Goal: Transaction & Acquisition: Book appointment/travel/reservation

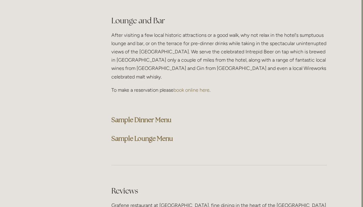
scroll to position [1556, 2]
click at [161, 116] on strong "Sample Dinner Menu" at bounding box center [141, 120] width 60 height 8
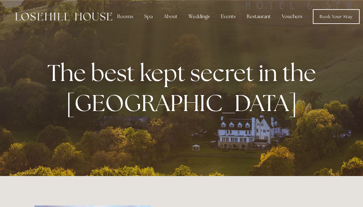
click at [260, 18] on div "Restaurant" at bounding box center [259, 16] width 34 height 12
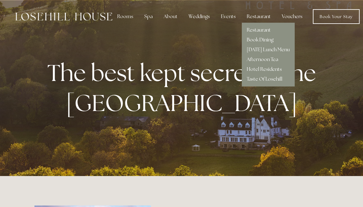
click at [266, 43] on link "Book Dining" at bounding box center [260, 40] width 27 height 6
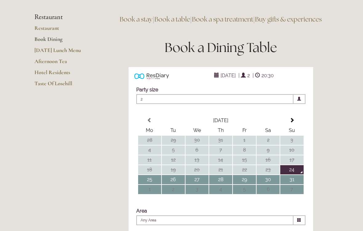
scroll to position [49, 0]
click at [293, 123] on span at bounding box center [291, 120] width 5 height 5
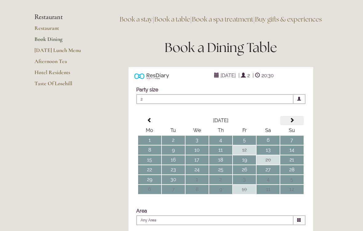
click at [293, 123] on span at bounding box center [291, 120] width 5 height 5
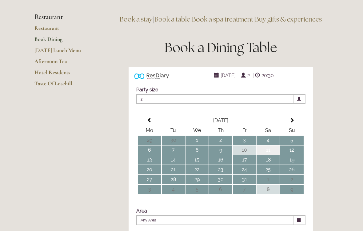
click at [270, 155] on td "11" at bounding box center [267, 149] width 23 height 9
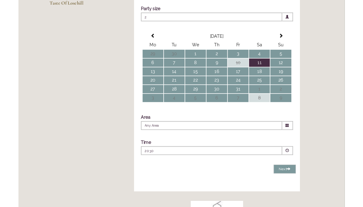
scroll to position [130, 0]
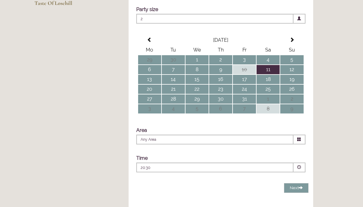
click at [298, 170] on span at bounding box center [299, 168] width 4 height 4
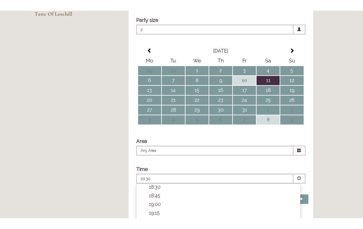
scroll to position [229, 0]
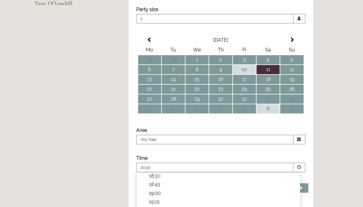
click at [174, 196] on p "19:00" at bounding box center [221, 194] width 145 height 6
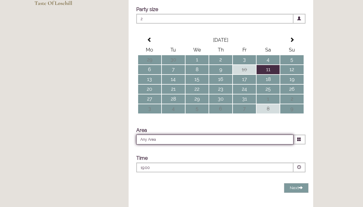
click at [266, 145] on input "Any Area" at bounding box center [214, 140] width 157 height 10
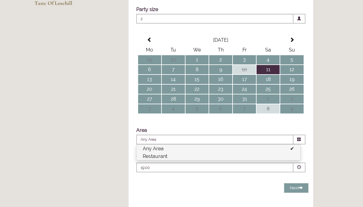
click at [211, 160] on li "Restaurant" at bounding box center [218, 157] width 164 height 8
type input "Restaurant"
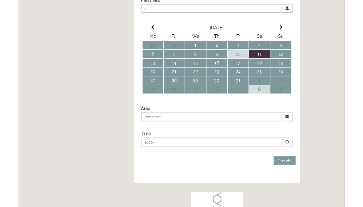
scroll to position [139, 0]
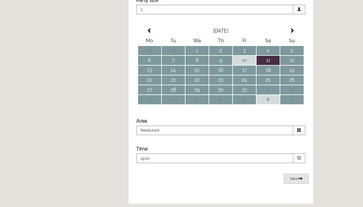
click at [296, 181] on span "Next" at bounding box center [296, 179] width 13 height 5
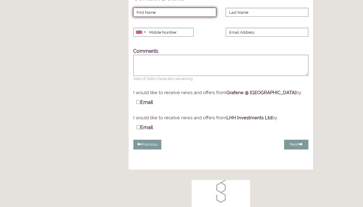
click at [191, 17] on input "First Name" at bounding box center [174, 12] width 83 height 9
type input "Andrea"
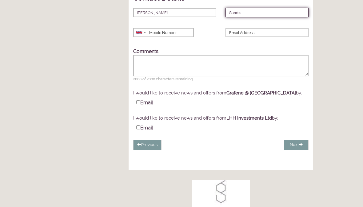
type input "Garidis"
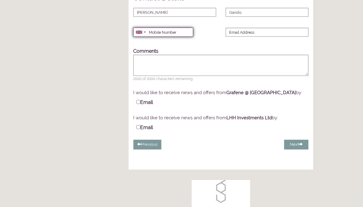
click at [176, 37] on input "Mobile Number" at bounding box center [163, 32] width 60 height 9
type input "07775601490"
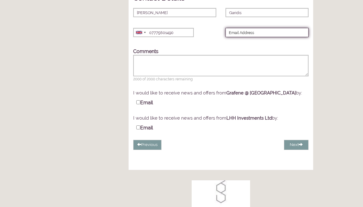
click at [268, 37] on input "Email Address" at bounding box center [266, 32] width 83 height 9
type input "andrea.garidis@gmail.com"
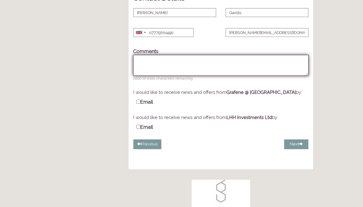
click at [175, 75] on textarea "Comments" at bounding box center [220, 65] width 175 height 21
type textarea "We are staying at Underleigh House."
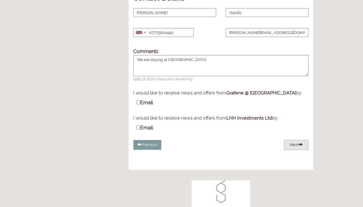
click at [293, 150] on button "Next" at bounding box center [296, 145] width 25 height 10
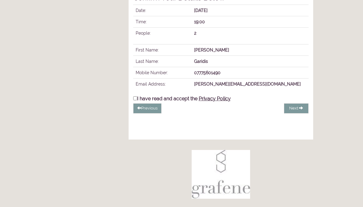
click at [134, 101] on input "I have read and accept the Privacy Policy" at bounding box center [135, 99] width 4 height 4
checkbox input "true"
click at [296, 114] on button "Complete Booking" at bounding box center [284, 109] width 48 height 10
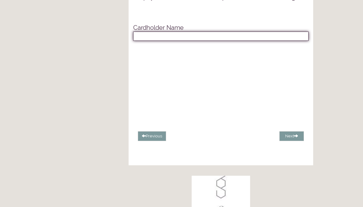
click at [195, 41] on input "text" at bounding box center [220, 36] width 175 height 9
type input "Mrs A Garidis"
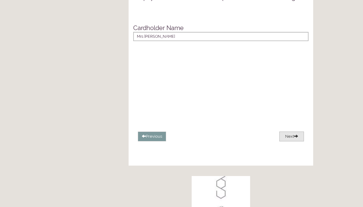
click at [292, 142] on button "Next" at bounding box center [291, 137] width 25 height 10
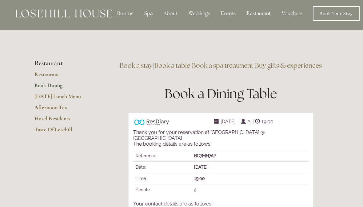
scroll to position [0, 0]
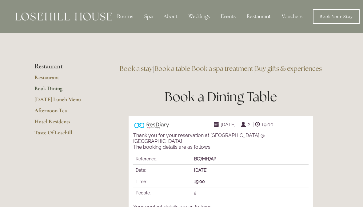
click at [252, 72] on link "Book a spa treatment" at bounding box center [222, 69] width 61 height 8
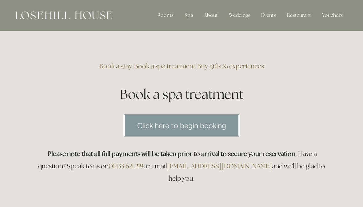
click at [213, 126] on link "Click here to begin booking" at bounding box center [181, 126] width 116 height 24
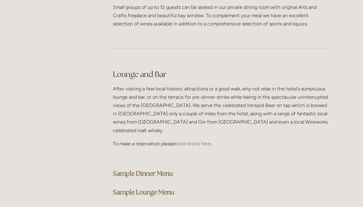
scroll to position [1501, 0]
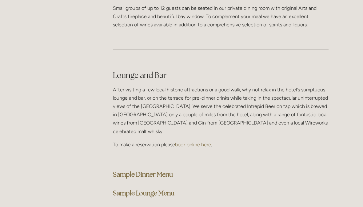
click at [164, 189] on strong "Sample Lounge Menu" at bounding box center [143, 193] width 61 height 8
